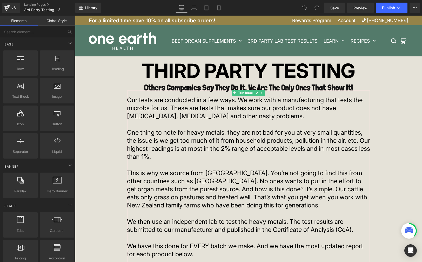
click at [279, 114] on p "Our tests are conducted in a few ways. We work with a manufacturing that tests …" at bounding box center [248, 108] width 243 height 24
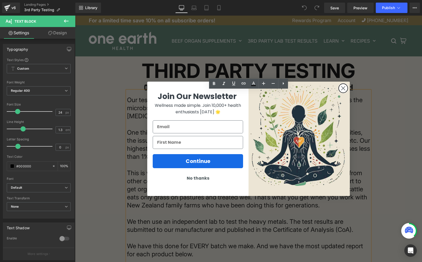
click at [345, 85] on circle "Close dialog" at bounding box center [343, 88] width 9 height 9
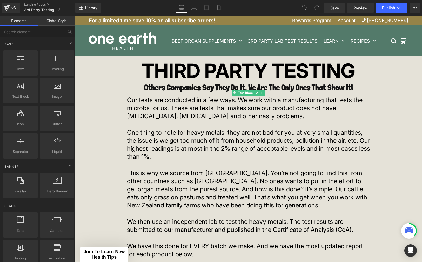
click at [149, 113] on p "Our tests are conducted in a few ways. We work with a manufacturing that tests …" at bounding box center [248, 108] width 243 height 24
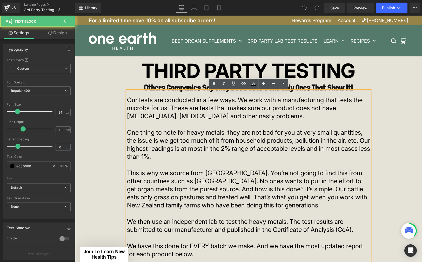
click at [142, 103] on p "Our tests are conducted in a few ways. We work with a manufacturing that tests …" at bounding box center [248, 108] width 243 height 24
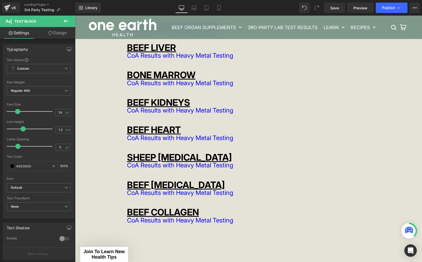
scroll to position [170, 0]
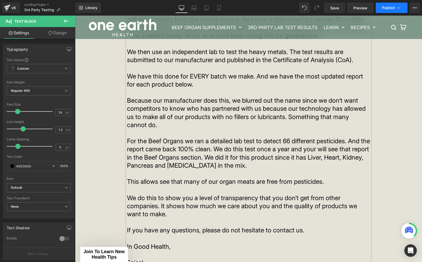
click at [394, 10] on button "Publish" at bounding box center [392, 8] width 32 height 10
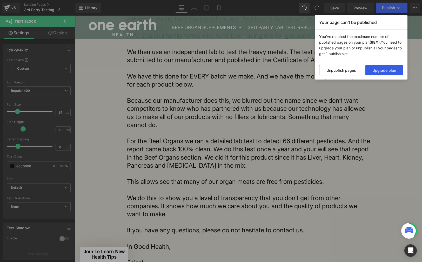
click at [384, 68] on button "Upgrade plan" at bounding box center [384, 70] width 38 height 10
click at [386, 72] on button "Upgrade plan" at bounding box center [384, 70] width 38 height 10
click at [391, 121] on div "Your page can’t be published You've reached the maximum number of published pag…" at bounding box center [211, 131] width 422 height 262
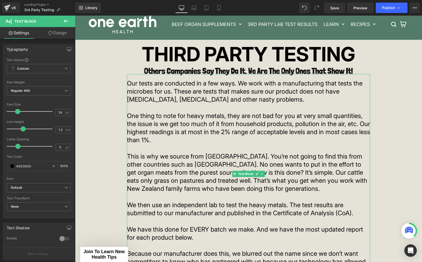
scroll to position [0, 0]
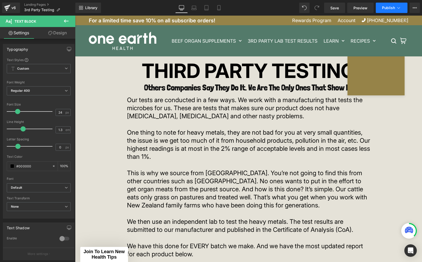
click at [384, 7] on span "Publish" at bounding box center [388, 8] width 13 height 4
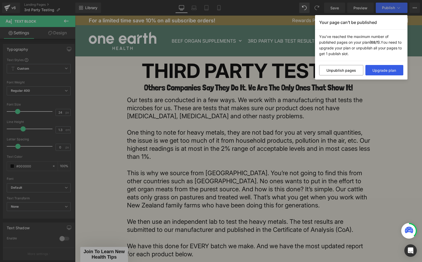
click at [381, 69] on button "Upgrade plan" at bounding box center [384, 70] width 38 height 10
click at [394, 142] on div "Your page can’t be published You've reached the maximum number of published pag…" at bounding box center [211, 131] width 422 height 262
